Goal: Transaction & Acquisition: Purchase product/service

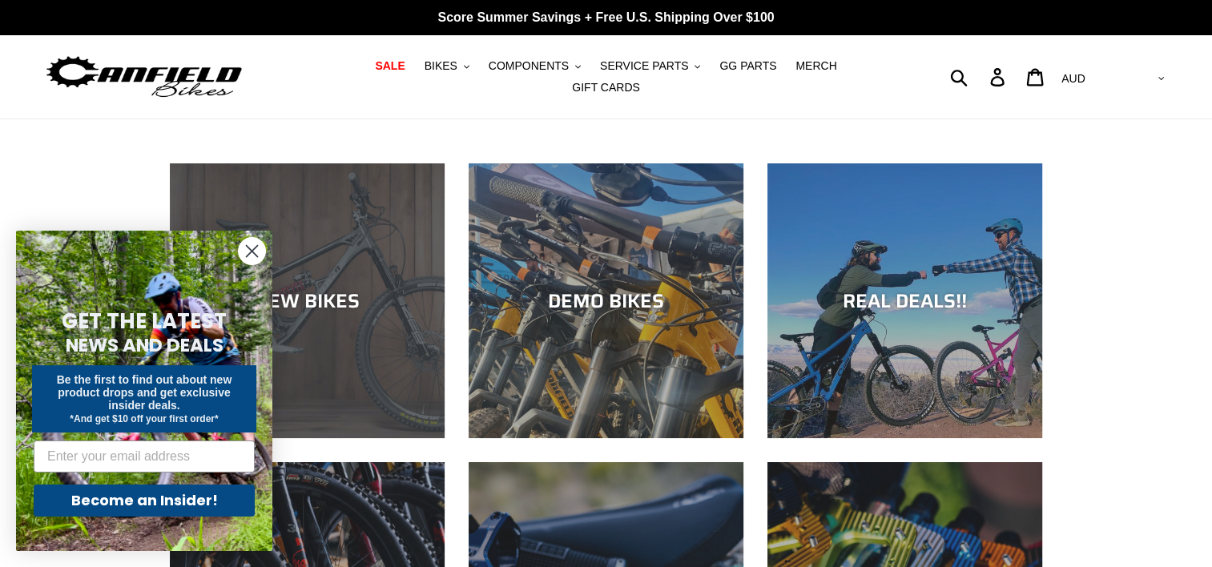
click at [339, 289] on div "NEW BIKES" at bounding box center [307, 300] width 275 height 23
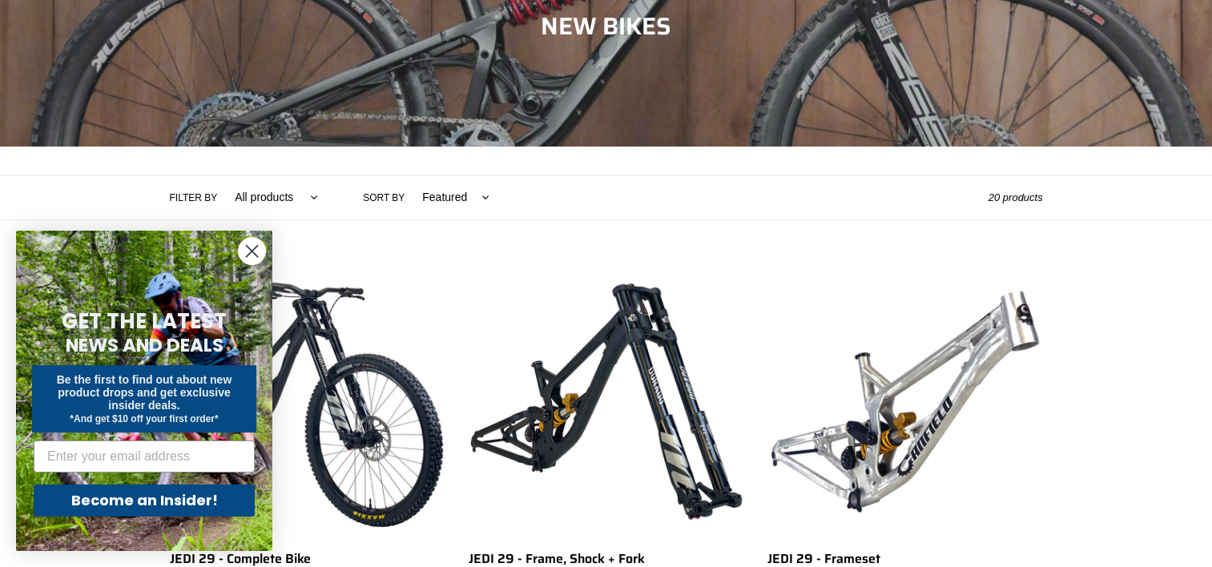
scroll to position [256, 0]
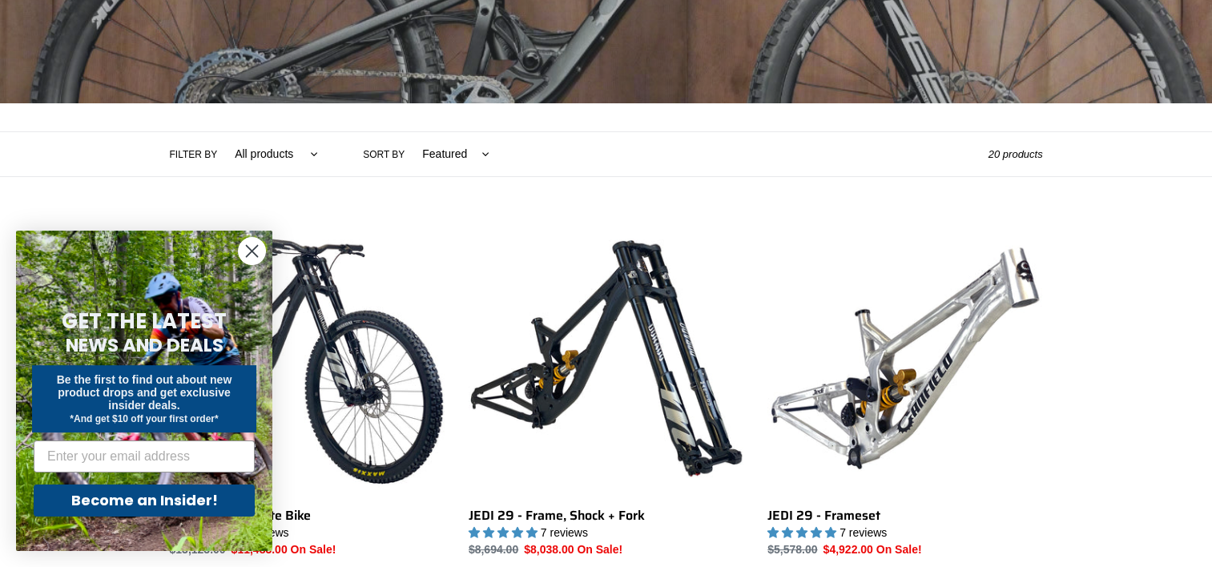
click at [240, 251] on circle "Close dialog" at bounding box center [252, 251] width 26 height 26
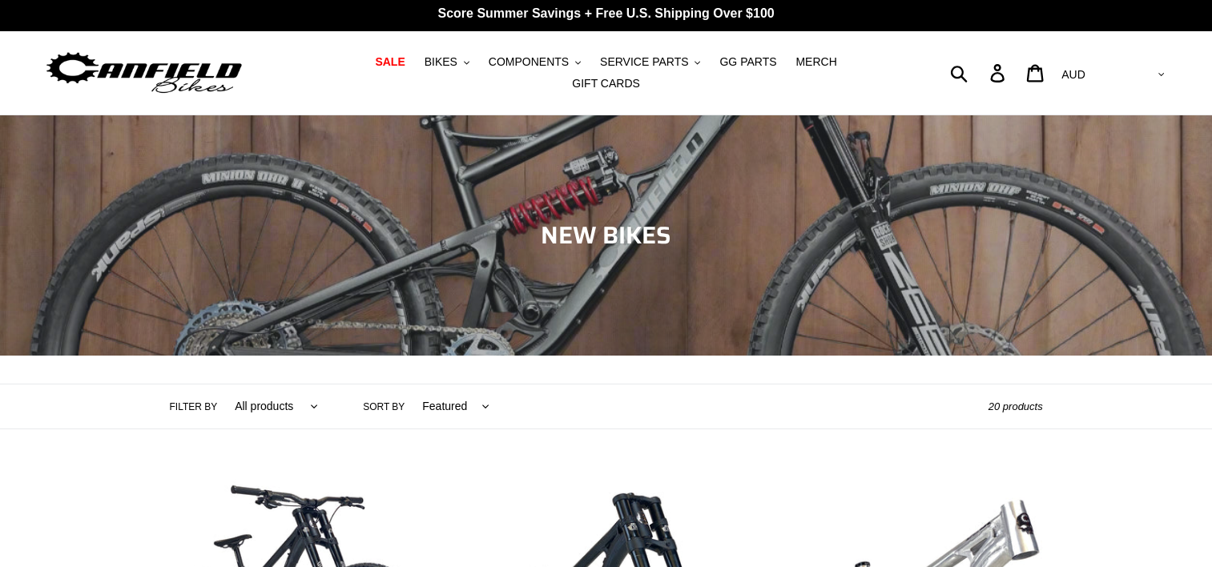
scroll to position [0, 0]
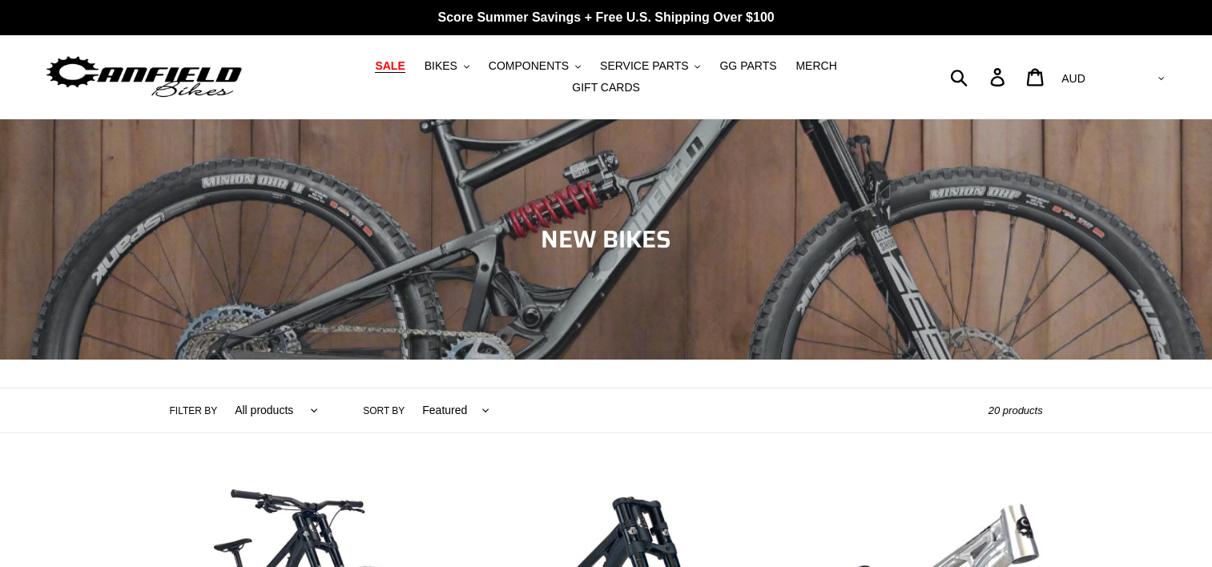
click at [375, 70] on span "SALE" at bounding box center [390, 66] width 30 height 14
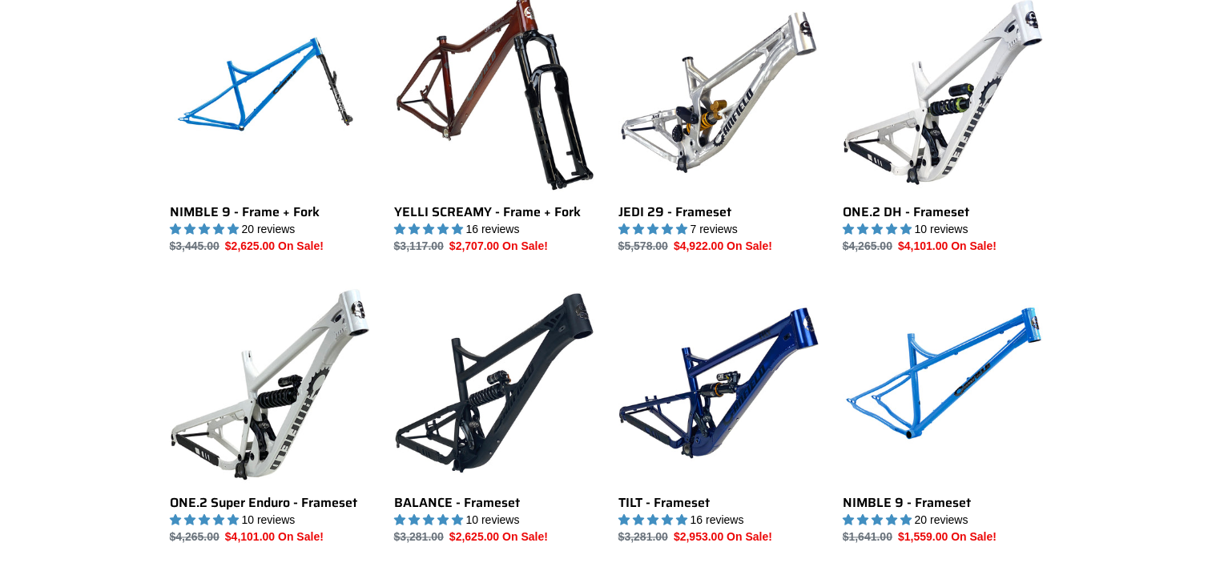
scroll to position [2083, 0]
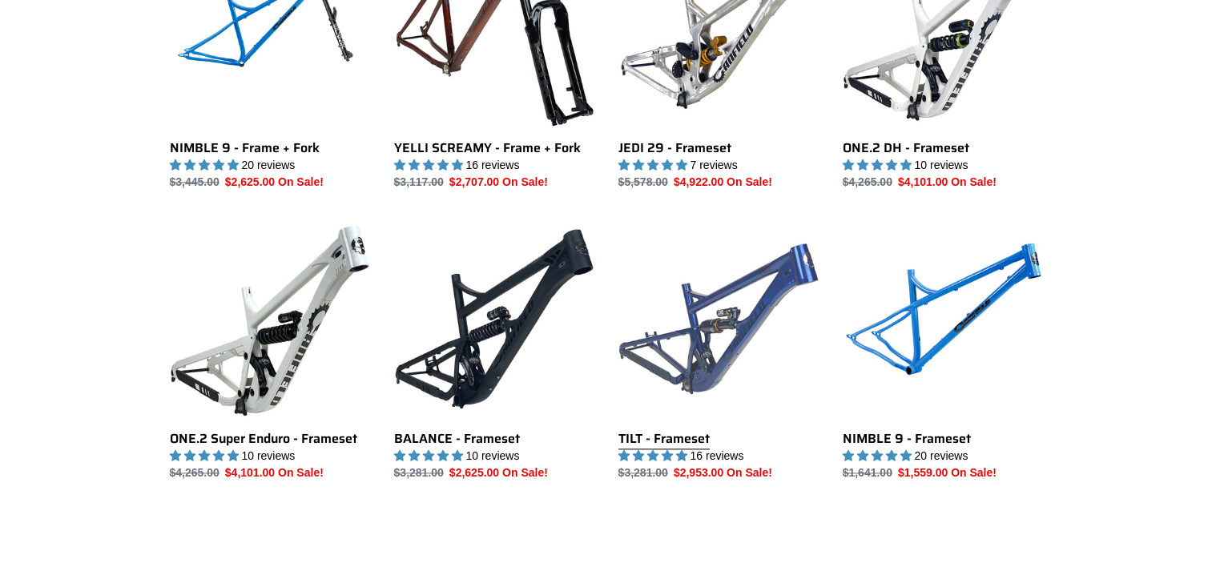
click at [721, 327] on link "TILT - Frameset" at bounding box center [719, 350] width 200 height 263
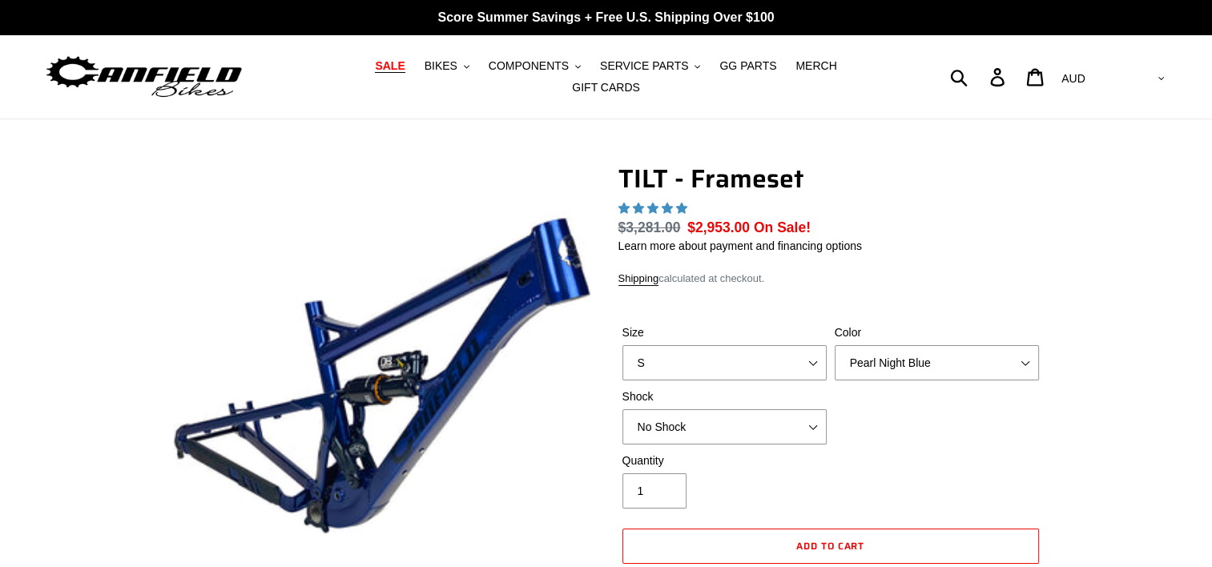
select select "highest-rating"
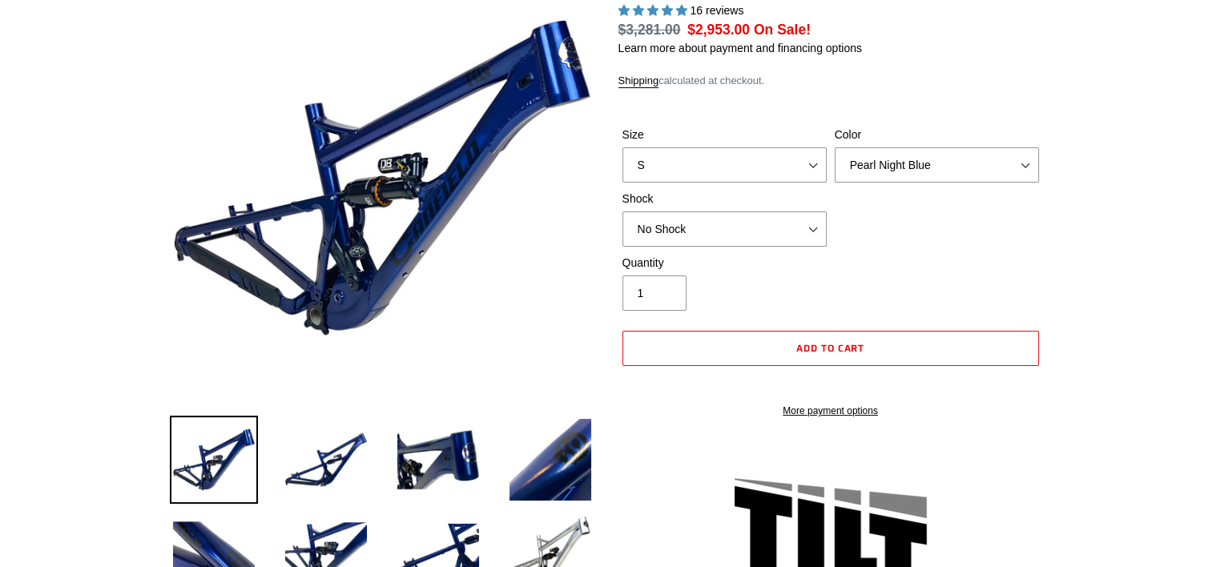
scroll to position [160, 0]
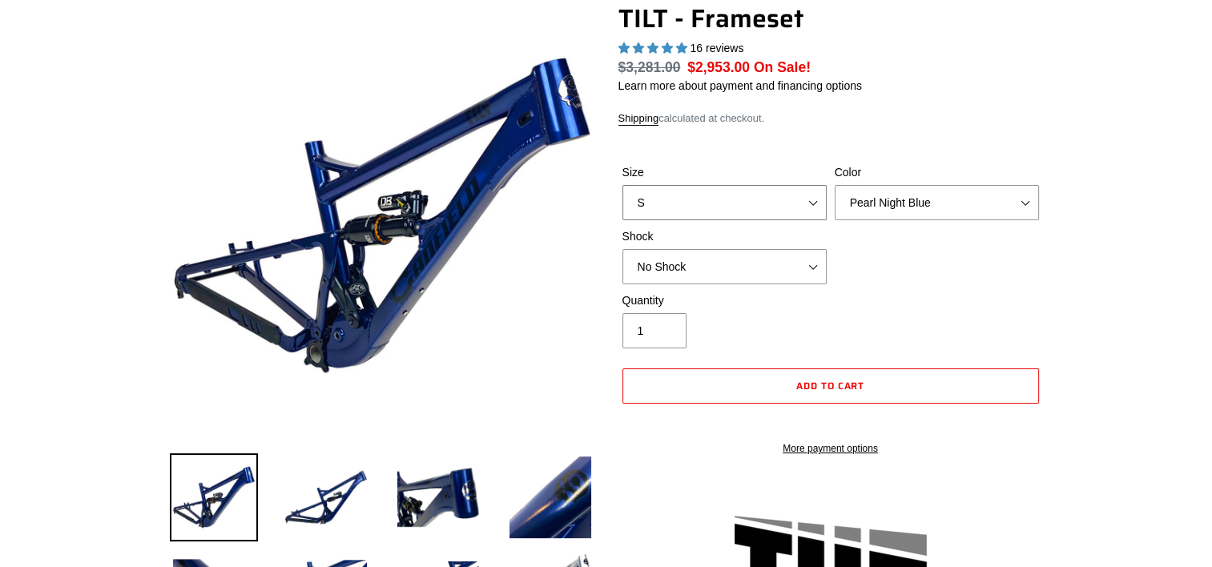
click at [793, 199] on select "S M L XL" at bounding box center [725, 202] width 204 height 35
select select "L"
click at [623, 185] on select "S M L XL" at bounding box center [725, 202] width 204 height 35
click at [1004, 194] on select "Pearl Night Blue Stealth Silver" at bounding box center [937, 202] width 204 height 35
click at [835, 185] on select "Pearl Night Blue Stealth Silver" at bounding box center [937, 202] width 204 height 35
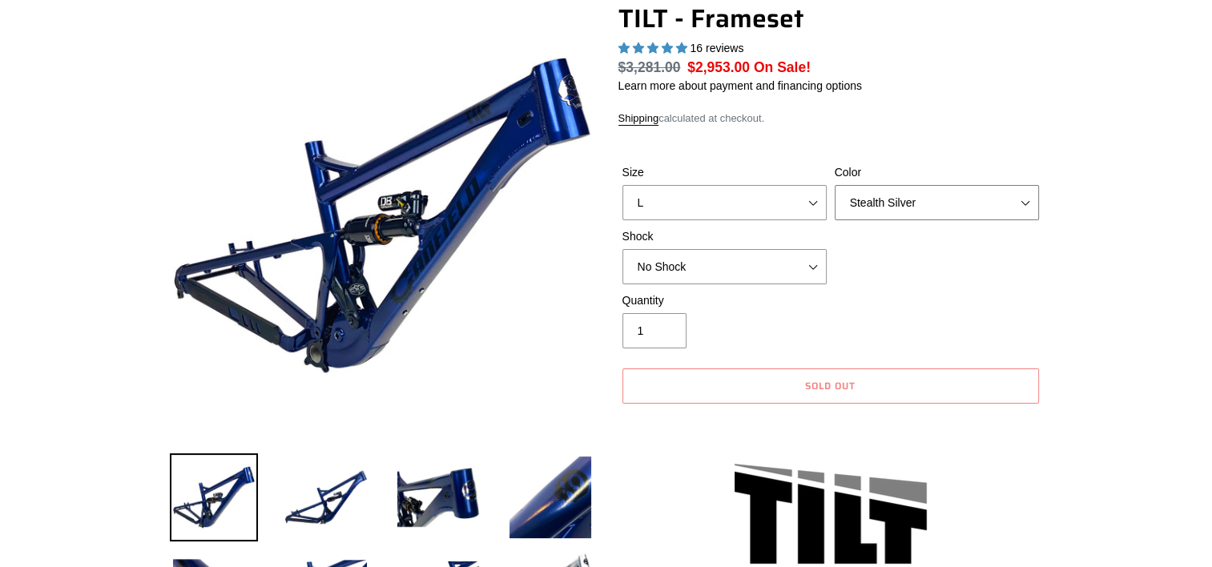
click at [950, 191] on select "Pearl Night Blue Stealth Silver" at bounding box center [937, 202] width 204 height 35
select select "Pearl Night Blue"
click at [835, 185] on select "Pearl Night Blue Stealth Silver" at bounding box center [937, 202] width 204 height 35
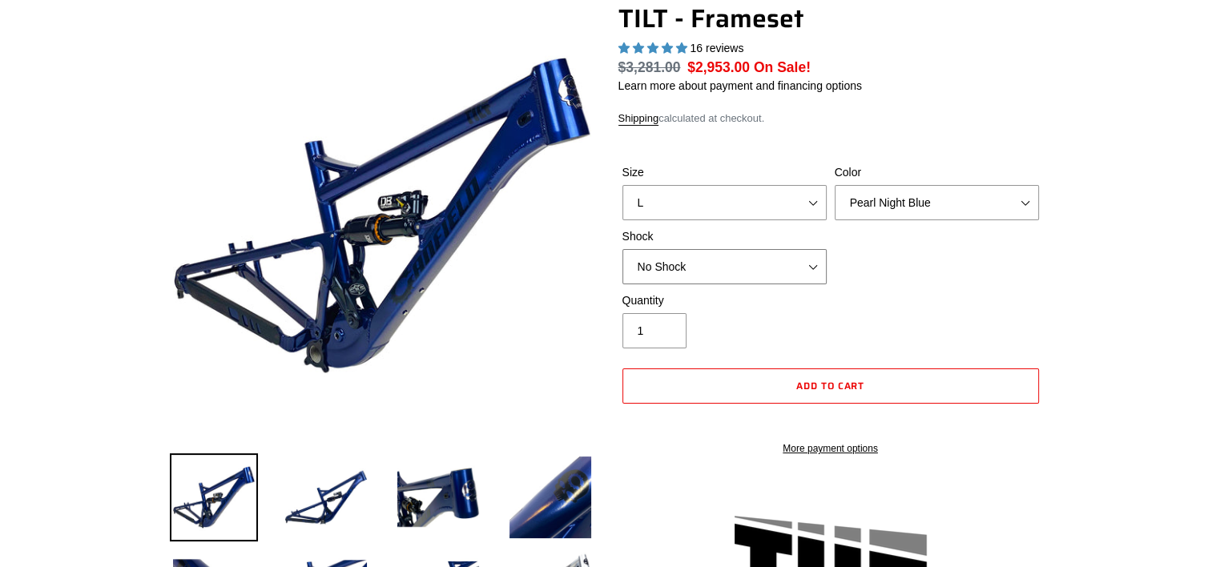
click at [776, 260] on select "No Shock Cane Creek DB Kitsuma Air RockShox Deluxe Ultimate Fox FLOAT X EXT Sto…" at bounding box center [725, 266] width 204 height 35
select select "RockShox Deluxe Ultimate"
click at [623, 249] on select "No Shock Cane Creek DB Kitsuma Air RockShox Deluxe Ultimate Fox FLOAT X EXT Sto…" at bounding box center [725, 266] width 204 height 35
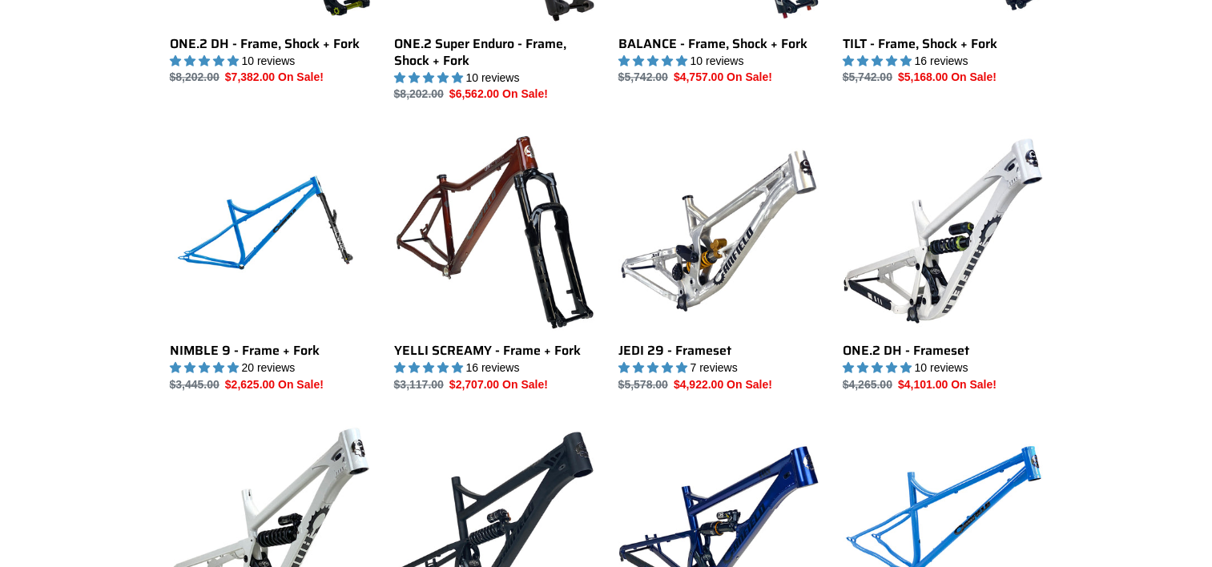
scroll to position [1840, 0]
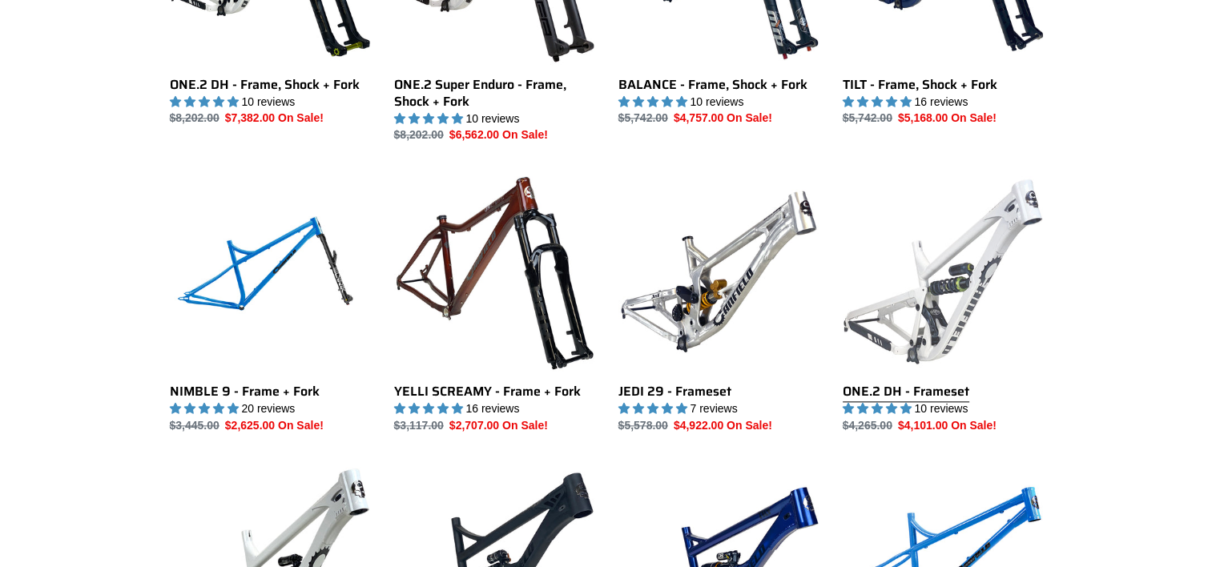
click at [958, 306] on link "ONE.2 DH - Frameset" at bounding box center [943, 302] width 200 height 263
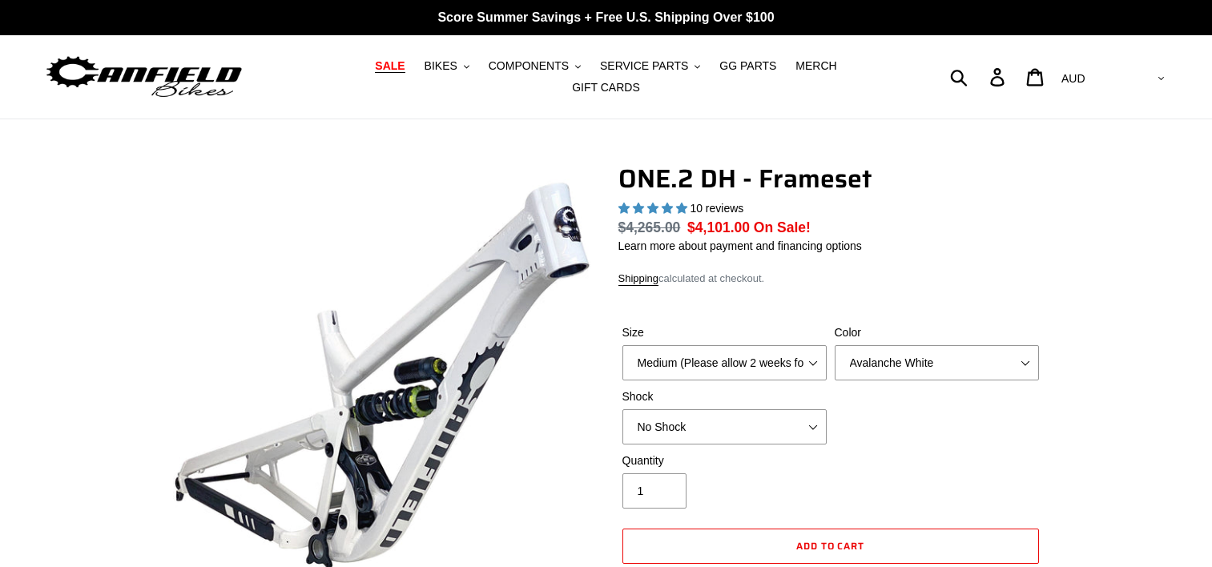
select select "highest-rating"
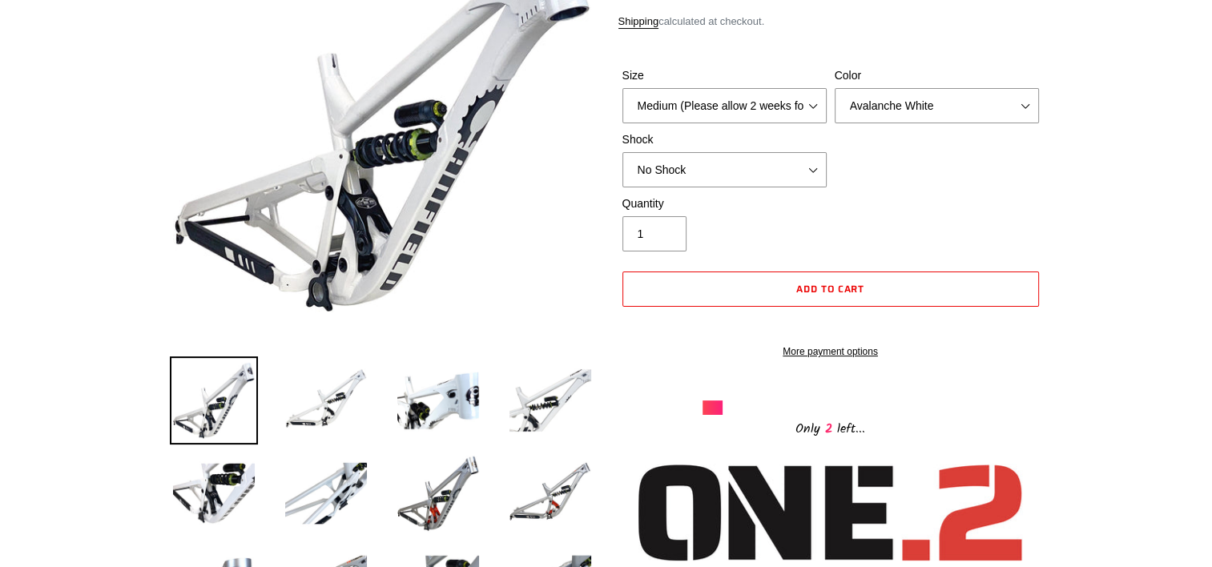
scroll to position [256, 0]
click at [780, 92] on select "Medium (Please allow 2 weeks for delivery) Large (Sold Out)" at bounding box center [725, 106] width 204 height 35
click at [900, 103] on select "Avalanche White Bentonite Grey" at bounding box center [937, 106] width 204 height 35
select select "Bentonite Grey"
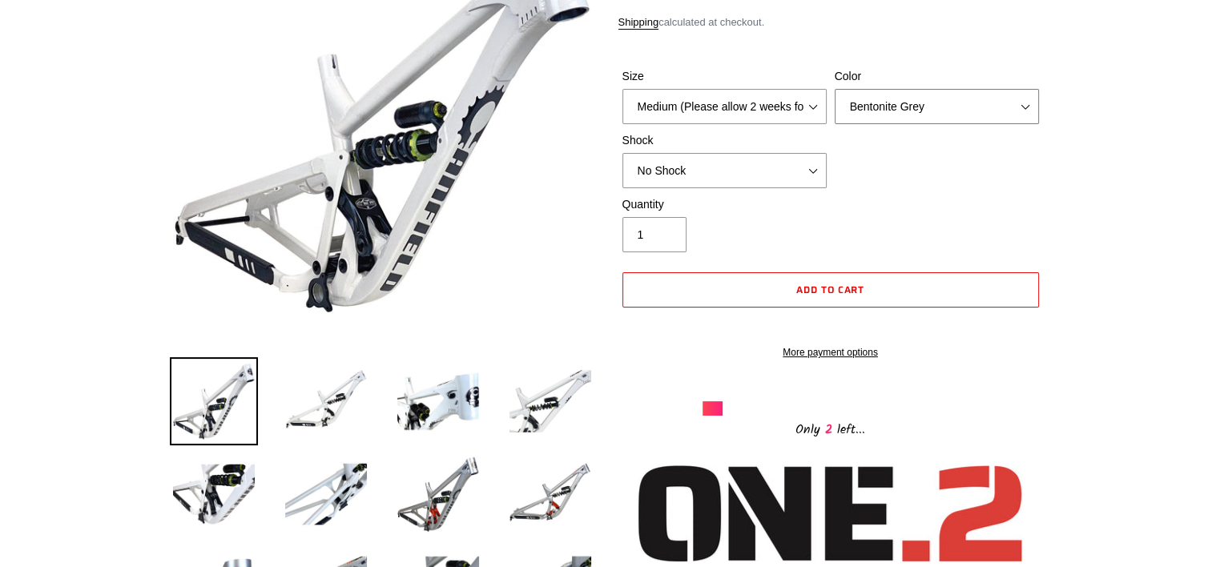
click at [835, 89] on select "Avalanche White Bentonite Grey" at bounding box center [937, 106] width 204 height 35
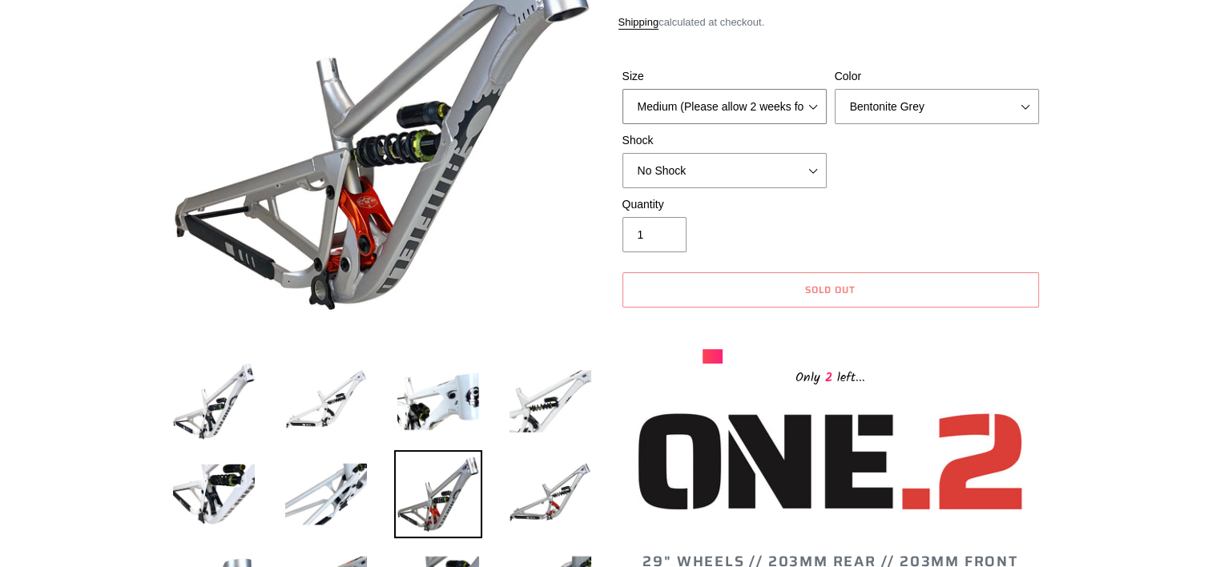
click at [784, 94] on select "Medium (Please allow 2 weeks for delivery) Large (Sold Out)" at bounding box center [725, 106] width 204 height 35
